Goal: Task Accomplishment & Management: Manage account settings

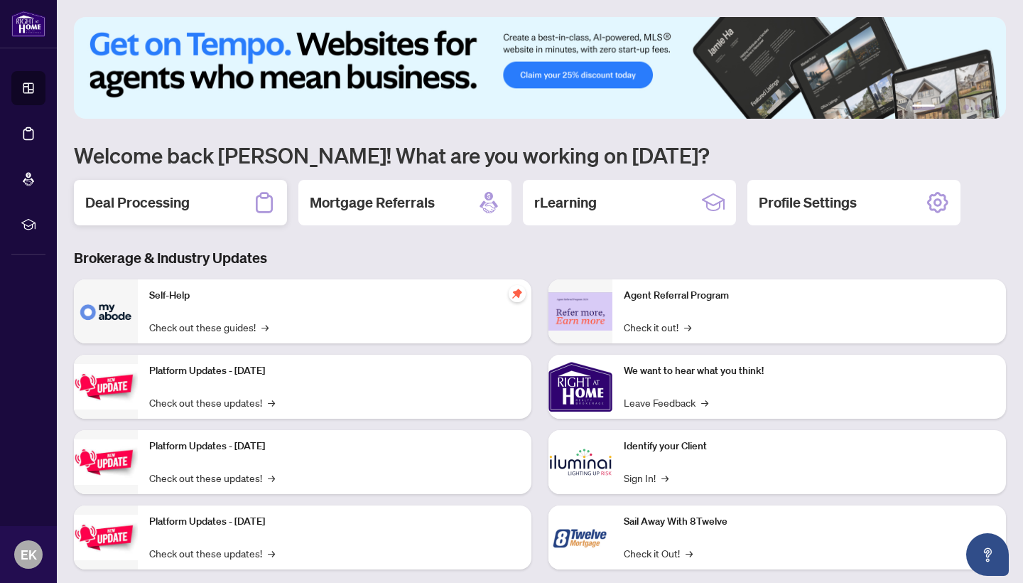
click at [161, 205] on h2 "Deal Processing" at bounding box center [137, 203] width 104 height 20
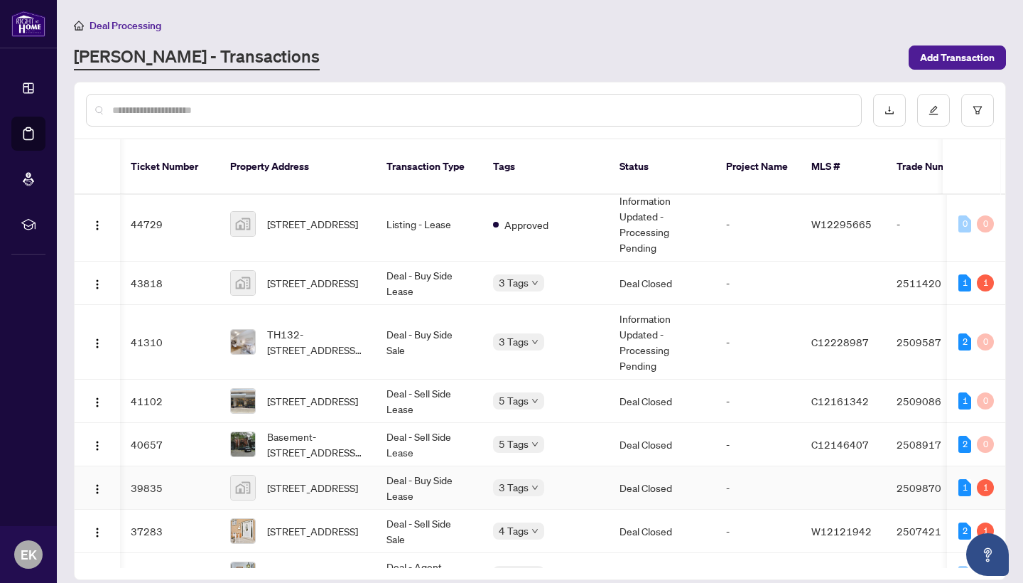
scroll to position [436, 1]
click at [570, 334] on div "3 Tags" at bounding box center [545, 342] width 104 height 16
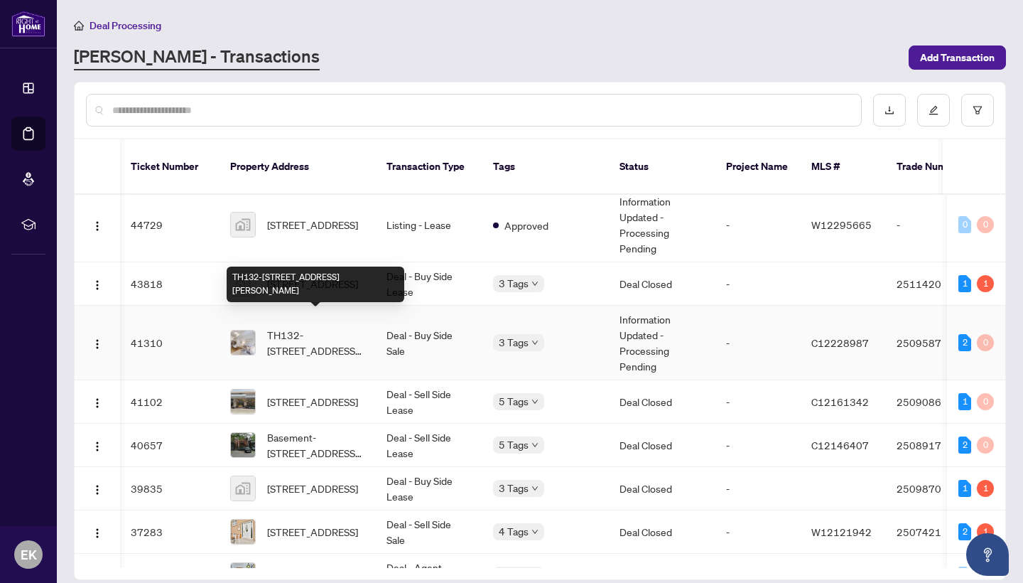
click at [301, 327] on span "TH132-[STREET_ADDRESS][PERSON_NAME]" at bounding box center [315, 342] width 97 height 31
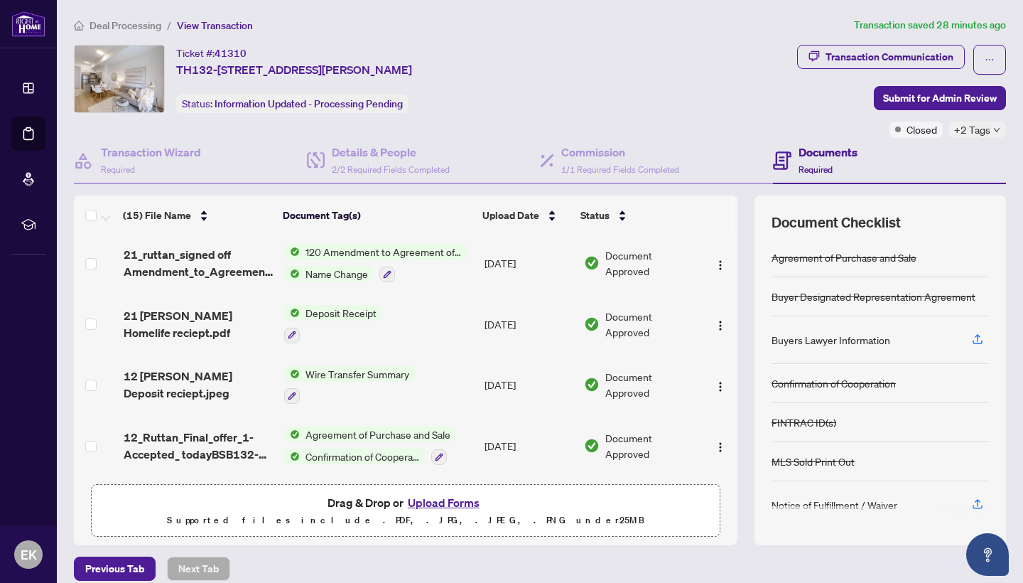
scroll to position [664, 0]
click at [195, 372] on span "12 [PERSON_NAME] Deposit reciept.jpeg" at bounding box center [198, 384] width 149 height 34
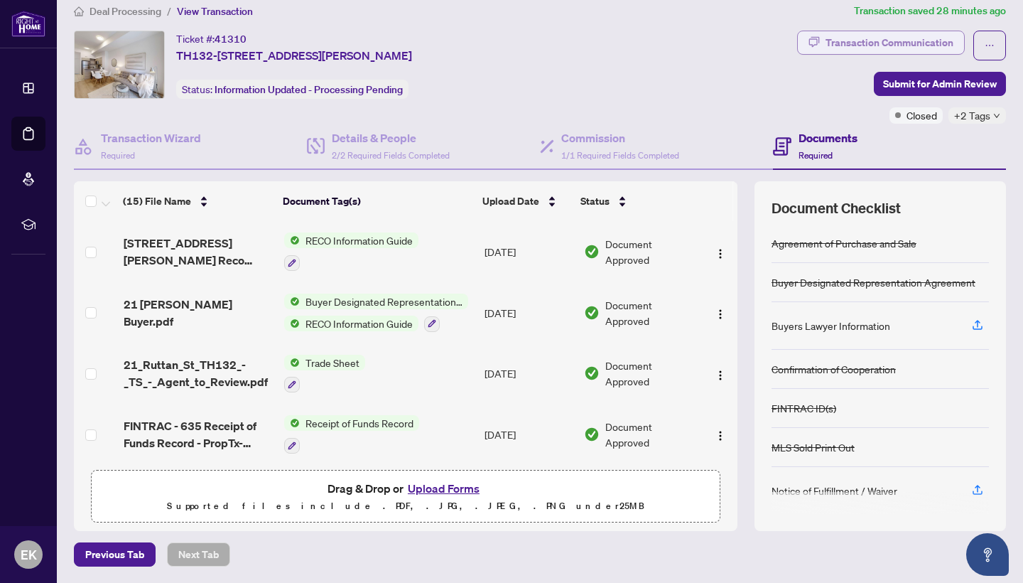
click at [903, 41] on div "Transaction Communication" at bounding box center [890, 42] width 128 height 23
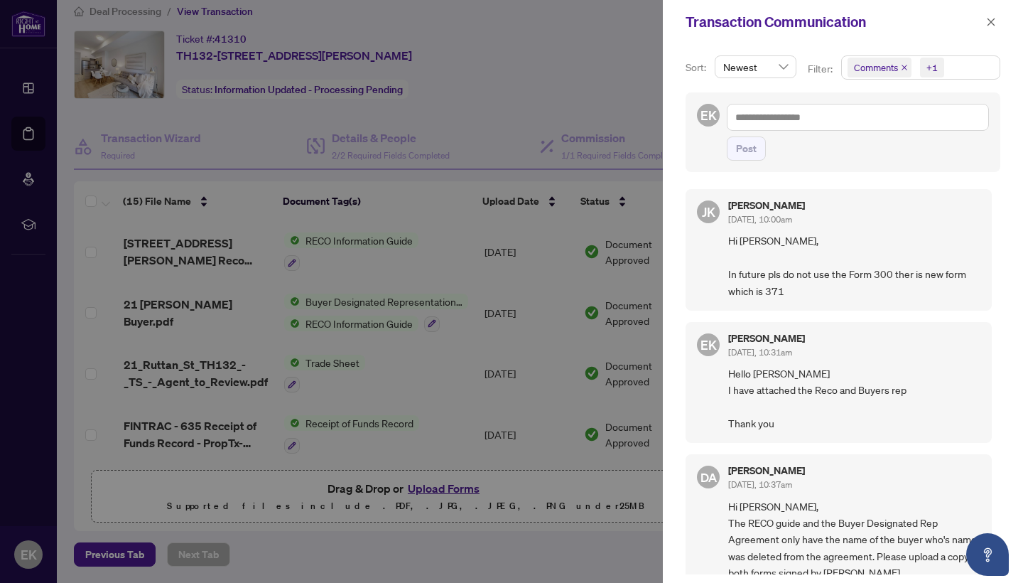
click at [599, 45] on div at bounding box center [511, 291] width 1023 height 583
click at [995, 21] on icon "close" at bounding box center [991, 22] width 10 height 10
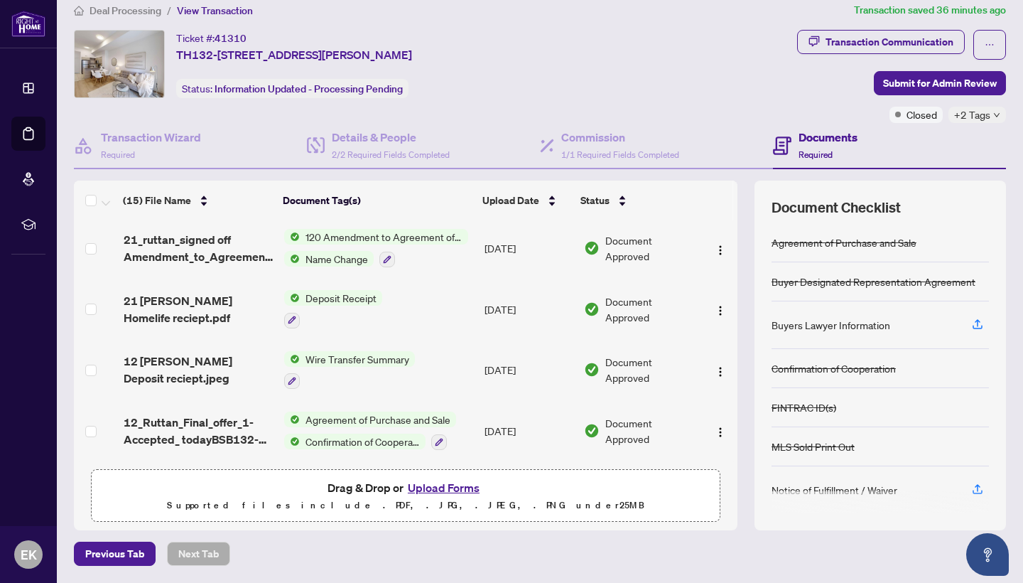
scroll to position [14, 0]
